Goal: Information Seeking & Learning: Check status

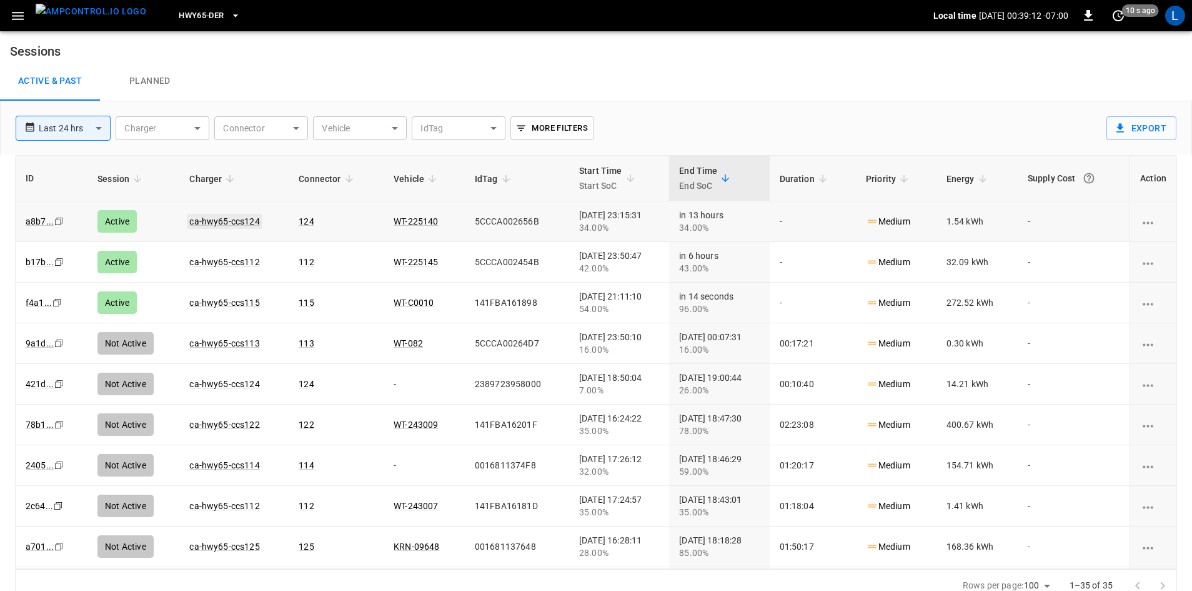
click at [234, 217] on link "ca-hwy65-ccs124" at bounding box center [224, 221] width 75 height 15
click at [240, 302] on link "ca-hwy65-ccs115" at bounding box center [224, 302] width 75 height 15
click at [239, 223] on link "ca-hwy65-ccs124" at bounding box center [224, 221] width 75 height 15
click at [179, 16] on span "HWY65-DER" at bounding box center [201, 16] width 45 height 14
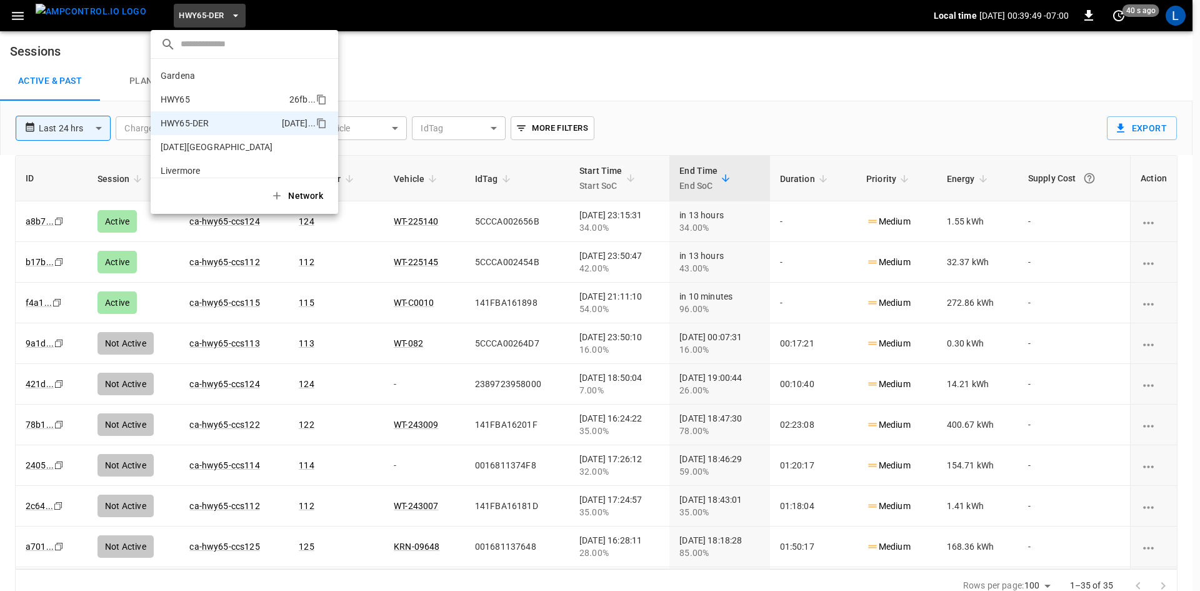
click at [197, 99] on p "HWY65" at bounding box center [223, 99] width 124 height 12
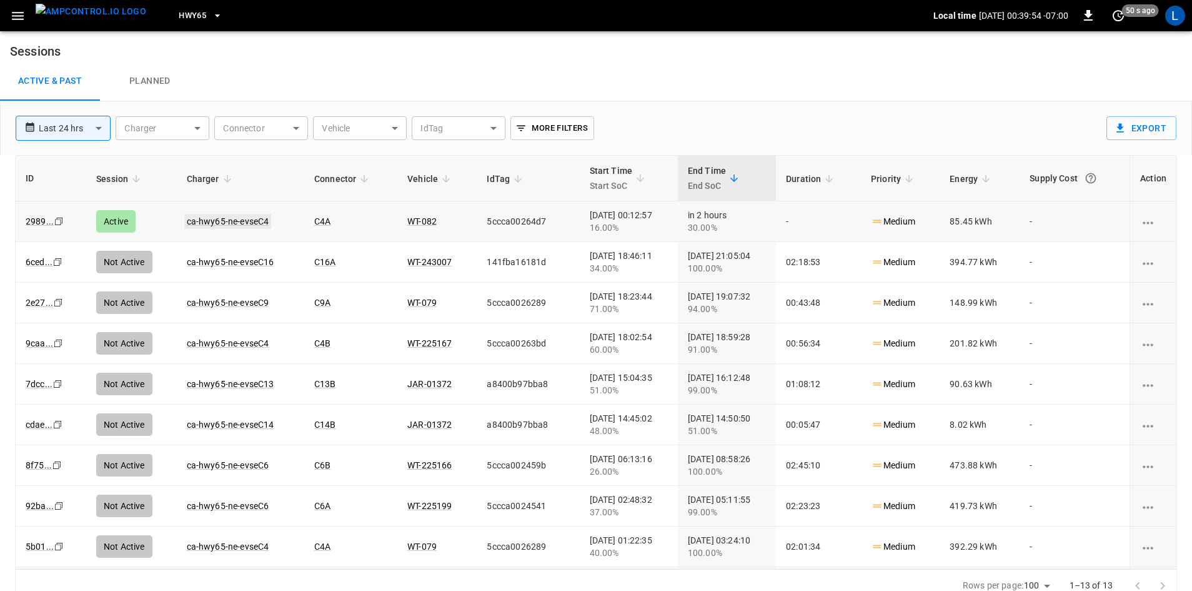
click at [253, 220] on link "ca-hwy65-ne-evseC4" at bounding box center [227, 221] width 87 height 15
click at [179, 17] on span "HWY65" at bounding box center [192, 16] width 27 height 14
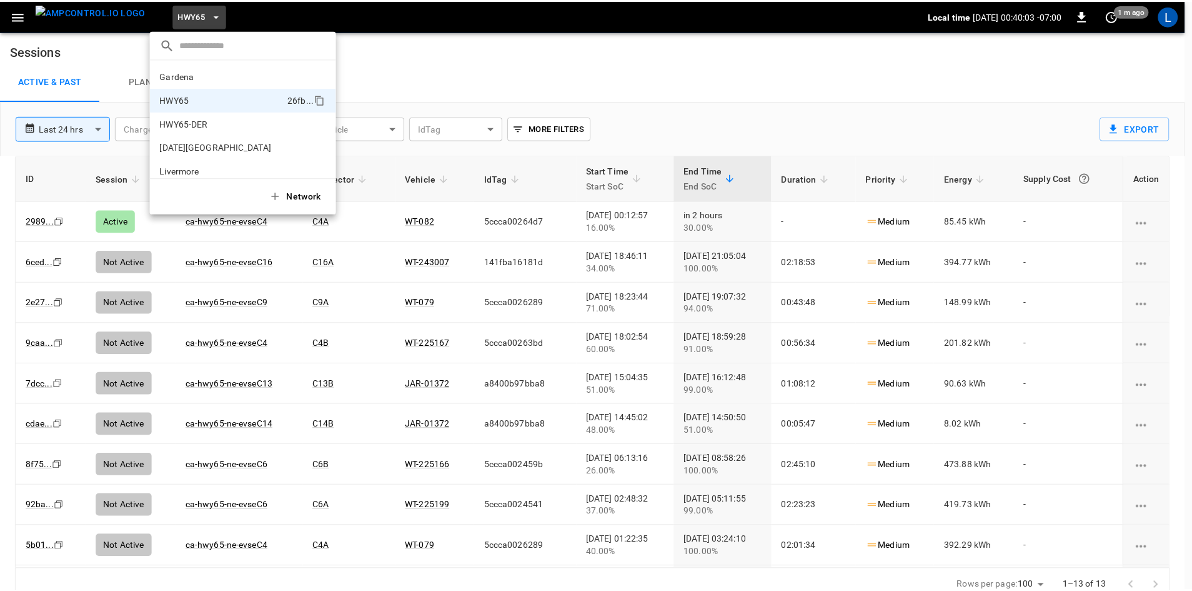
scroll to position [20, 0]
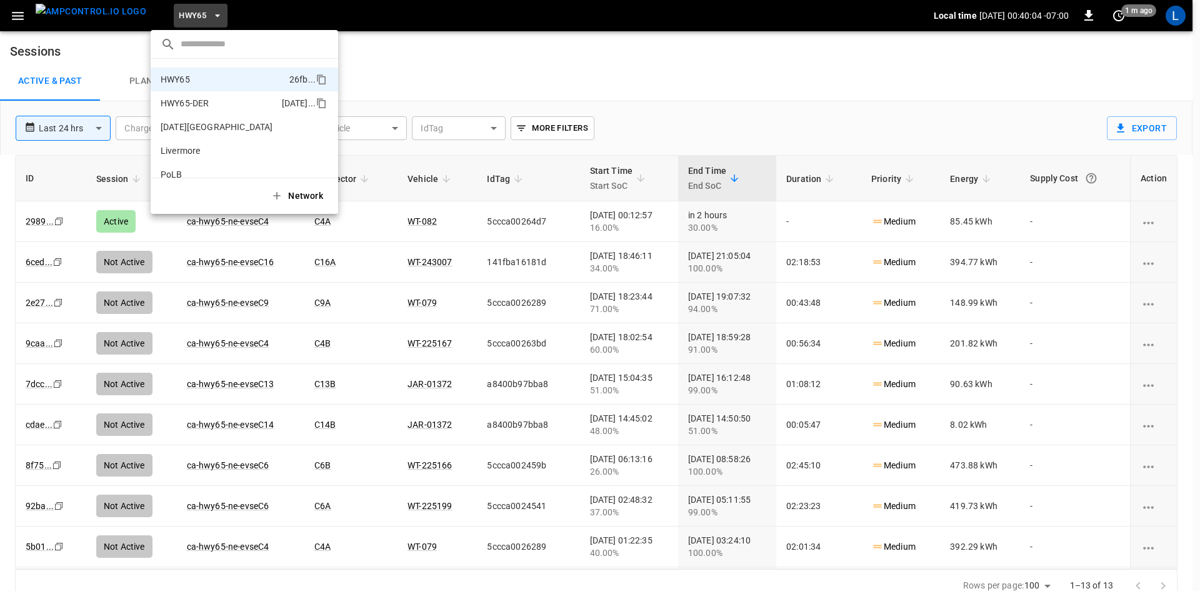
click at [187, 102] on p "HWY65-DER" at bounding box center [219, 103] width 116 height 12
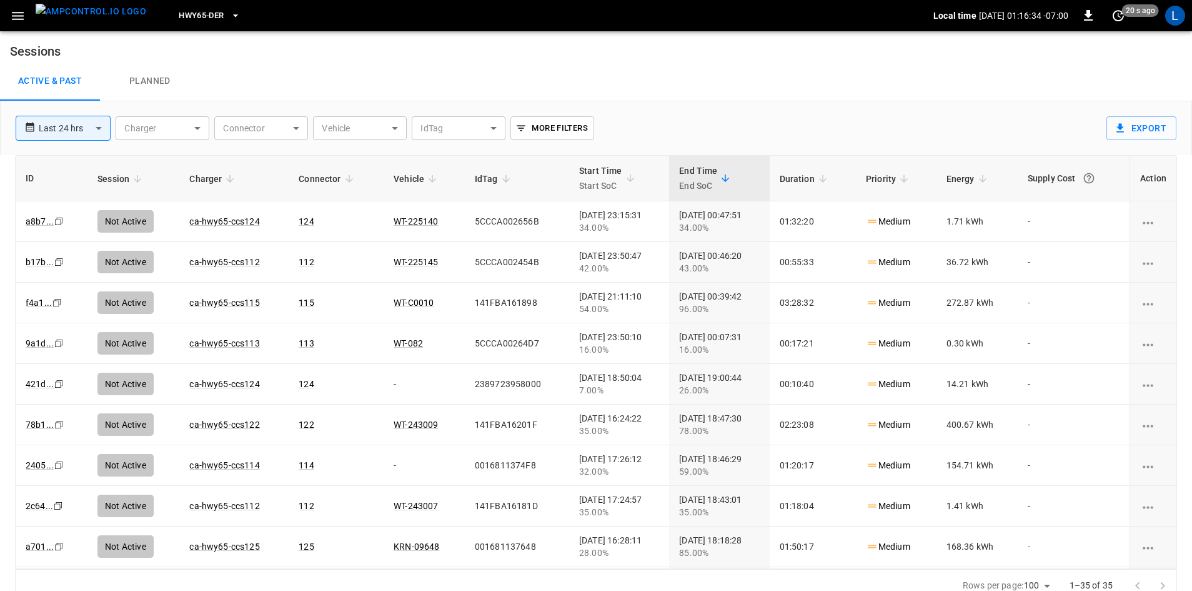
click at [200, 16] on span "HWY65-DER" at bounding box center [201, 16] width 45 height 14
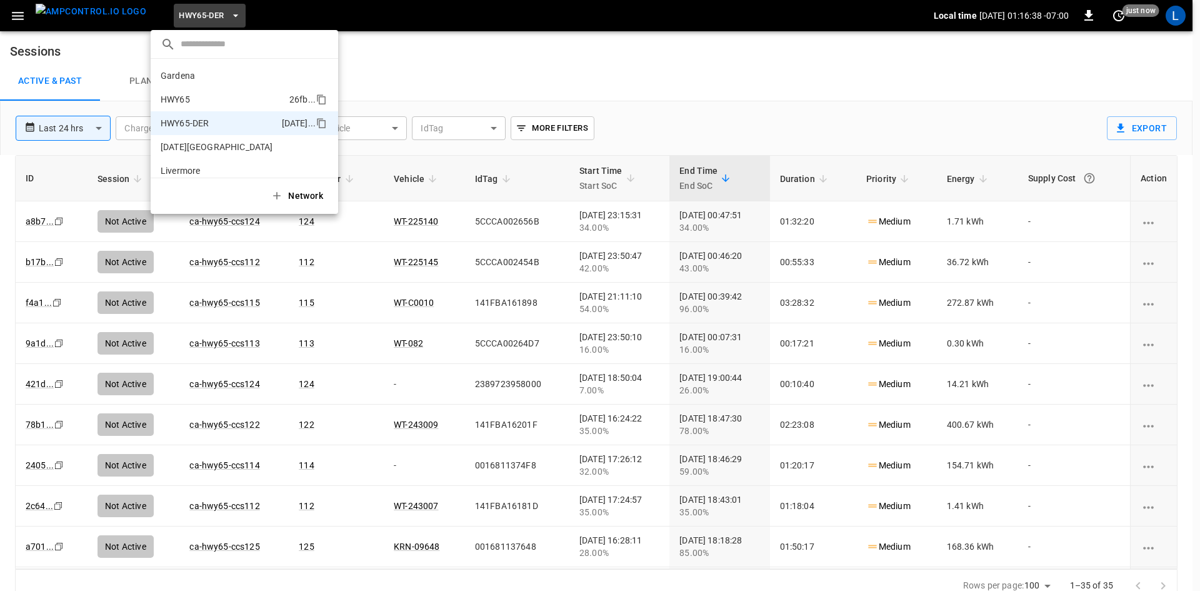
click at [239, 97] on p "HWY65" at bounding box center [223, 99] width 124 height 12
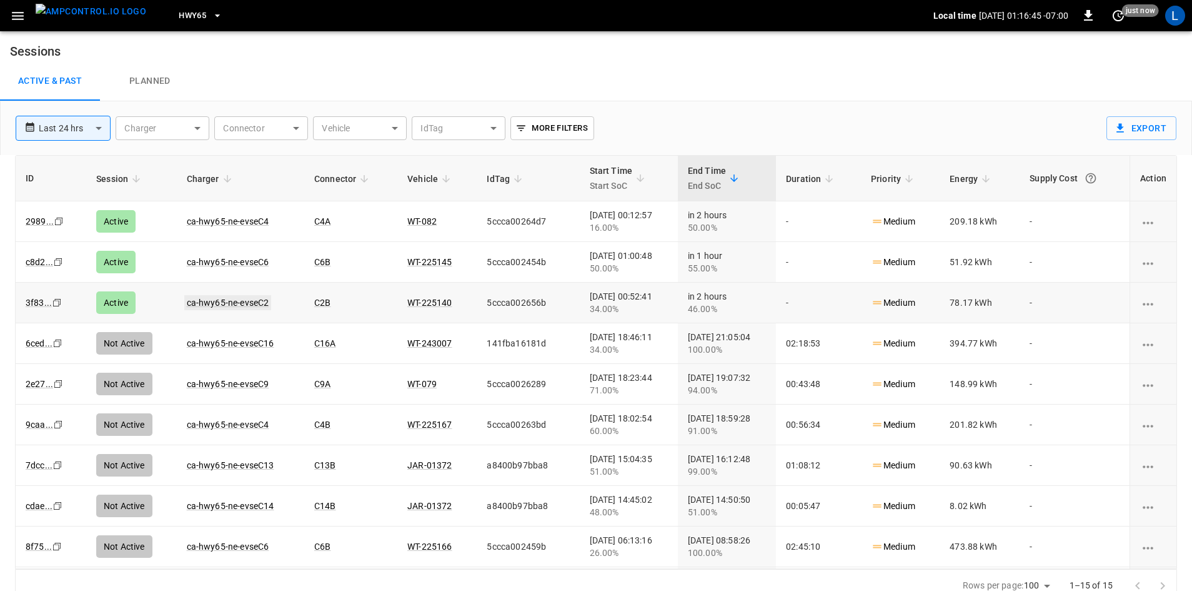
click at [247, 304] on link "ca-hwy65-ne-evseC2" at bounding box center [227, 302] width 87 height 15
click at [223, 263] on link "ca-hwy65-ne-evseC6" at bounding box center [227, 261] width 87 height 15
click at [186, 219] on link "ca-hwy65-ne-evseC4" at bounding box center [227, 221] width 87 height 15
